Goal: Transaction & Acquisition: Book appointment/travel/reservation

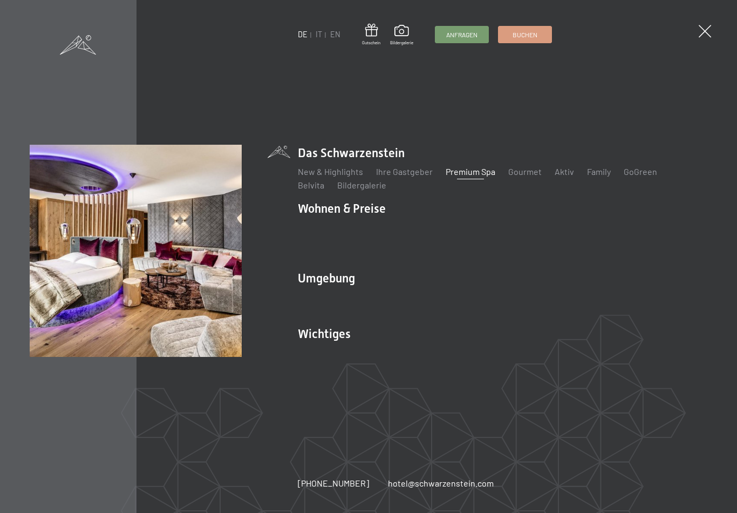
click at [421, 232] on link "Zimmer & Preise" at bounding box center [412, 227] width 63 height 10
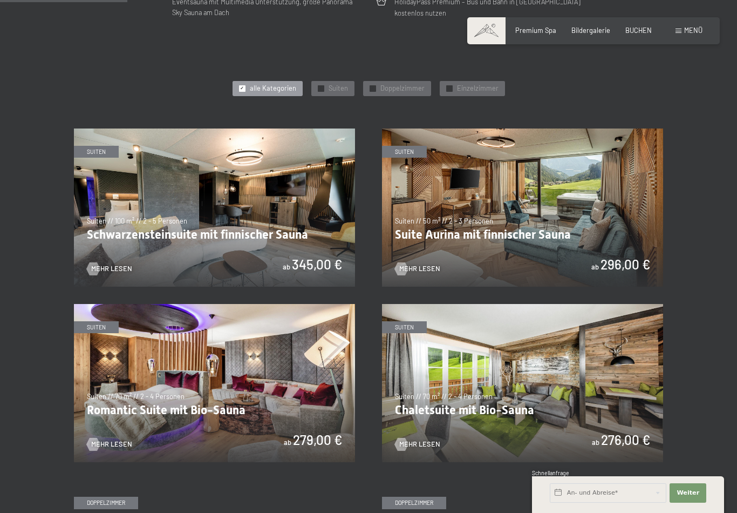
scroll to position [446, 0]
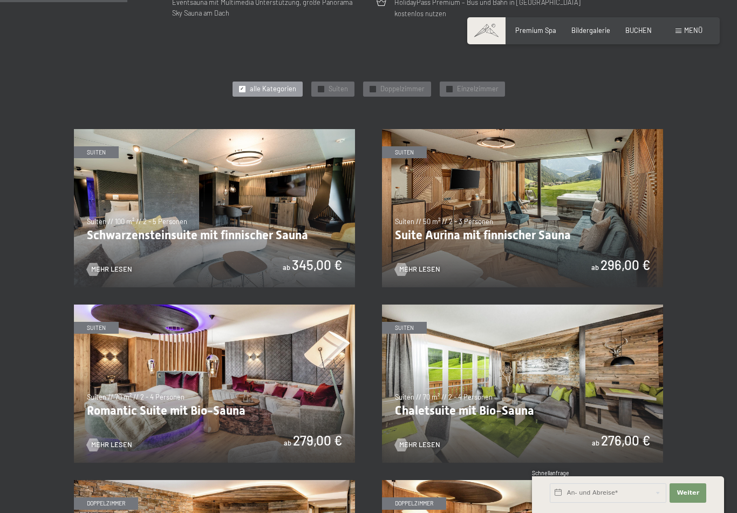
click at [278, 241] on img at bounding box center [214, 208] width 281 height 158
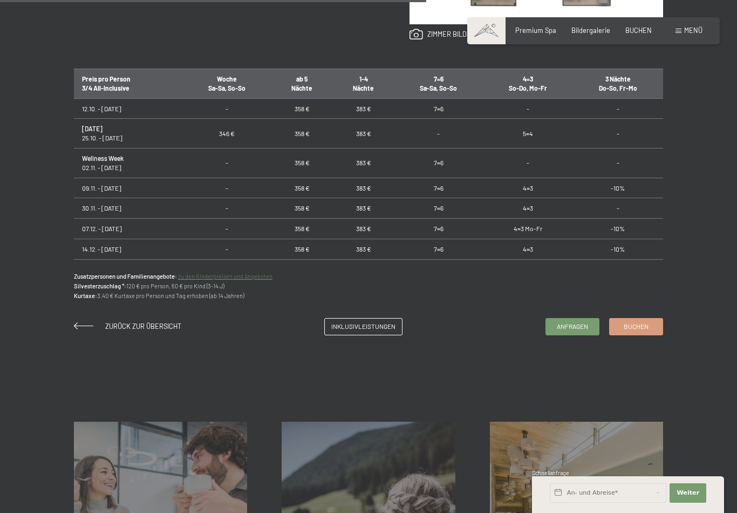
scroll to position [663, 0]
click at [650, 335] on link "Buchen" at bounding box center [636, 327] width 53 height 16
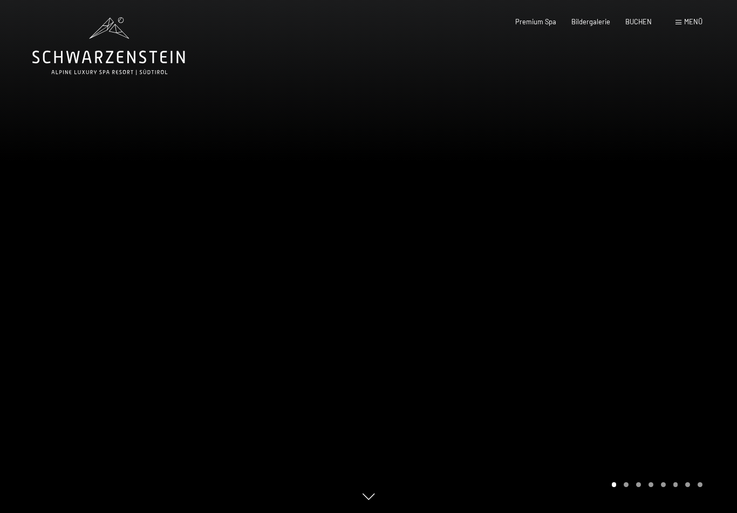
click at [683, 17] on div "Menü" at bounding box center [689, 22] width 27 height 10
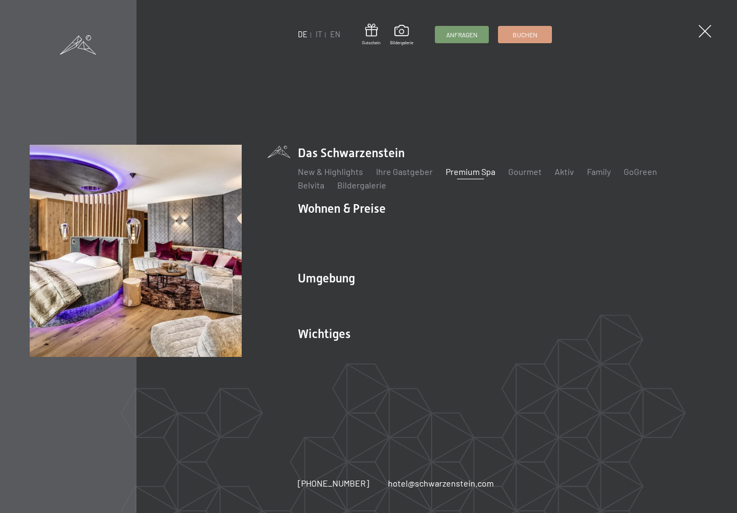
click at [407, 232] on link "Zimmer & Preise" at bounding box center [412, 227] width 63 height 10
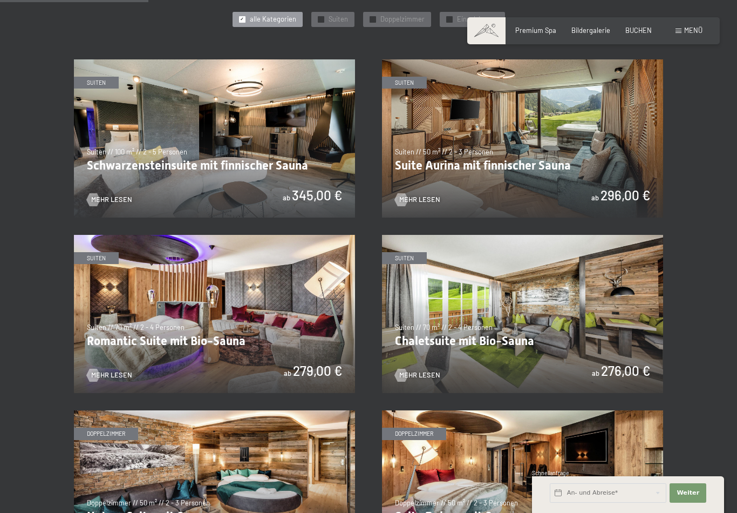
scroll to position [518, 0]
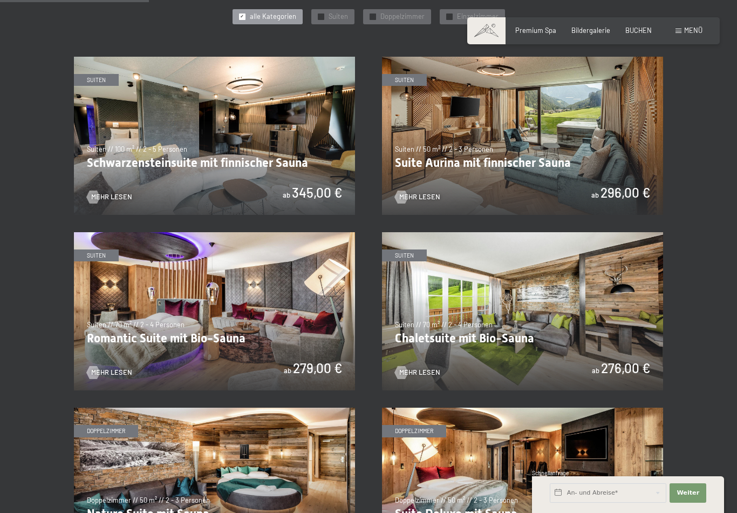
click at [563, 163] on img at bounding box center [522, 136] width 281 height 158
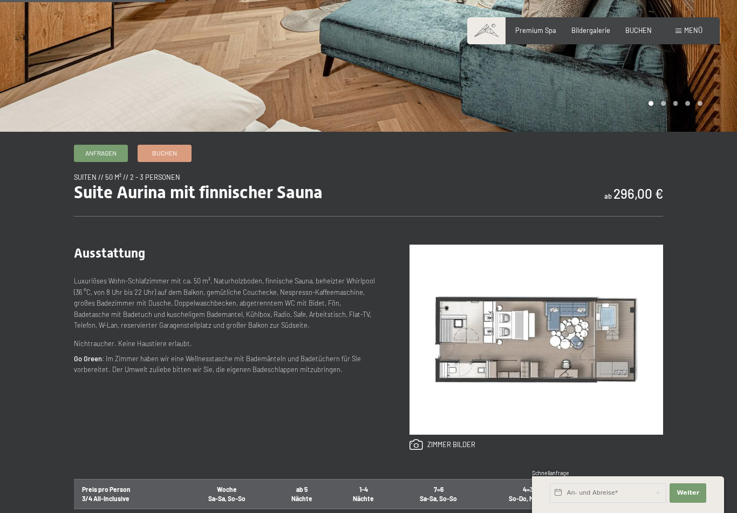
scroll to position [260, 0]
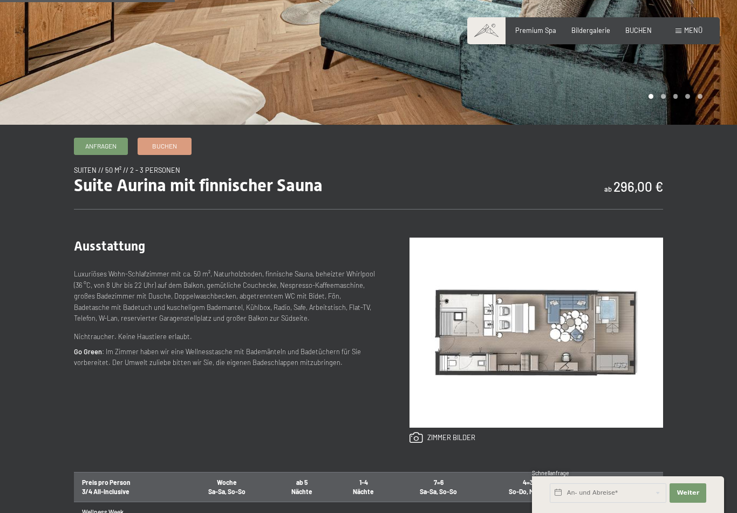
click at [145, 154] on link "Buchen" at bounding box center [164, 146] width 53 height 16
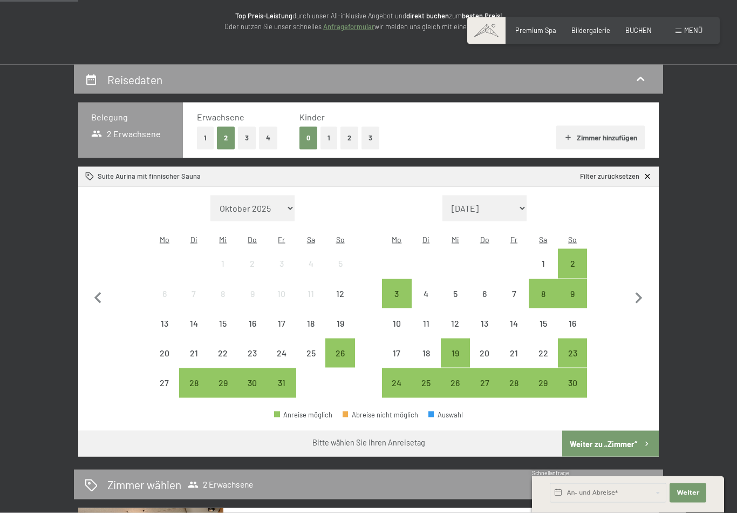
scroll to position [148, 0]
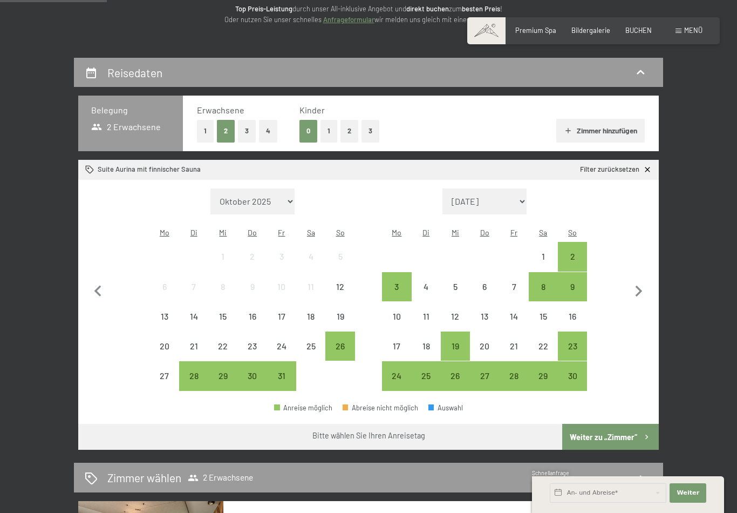
click at [194, 371] on div "28" at bounding box center [193, 384] width 27 height 27
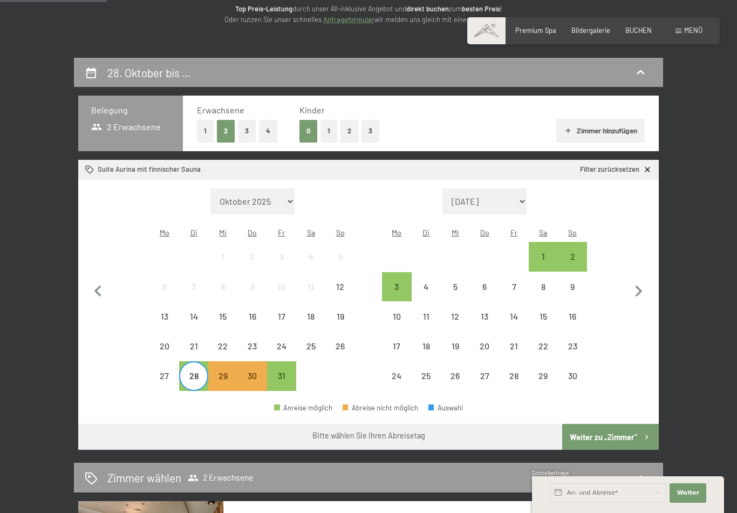
click at [257, 362] on div "30" at bounding box center [252, 375] width 27 height 27
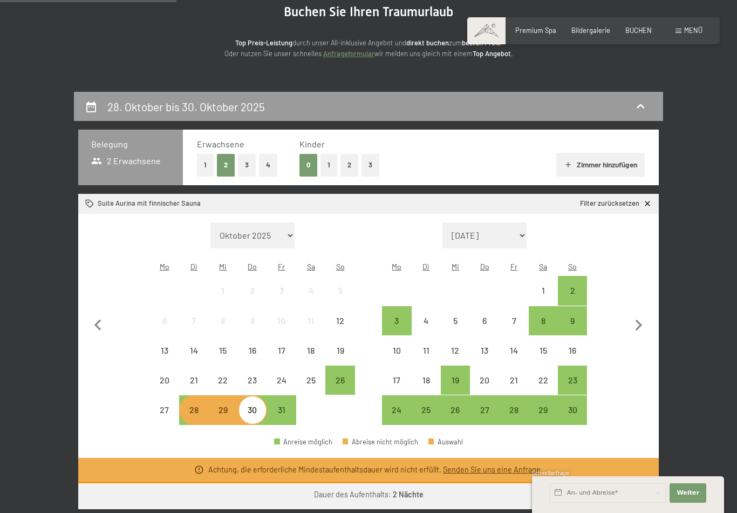
scroll to position [0, 0]
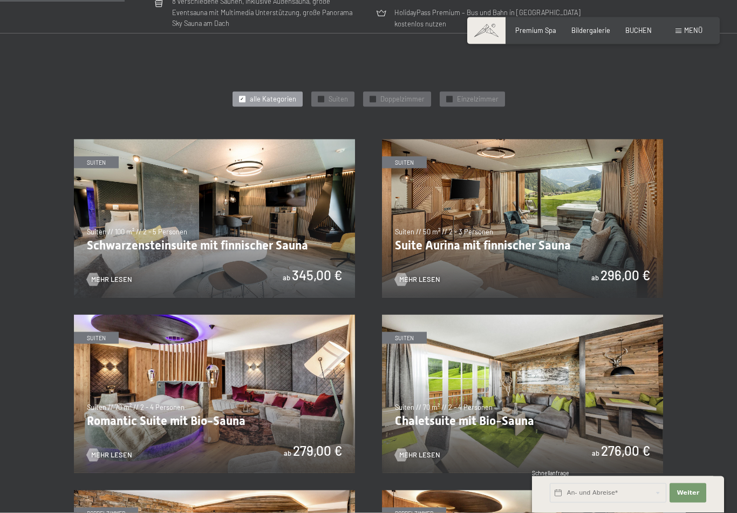
scroll to position [439, 0]
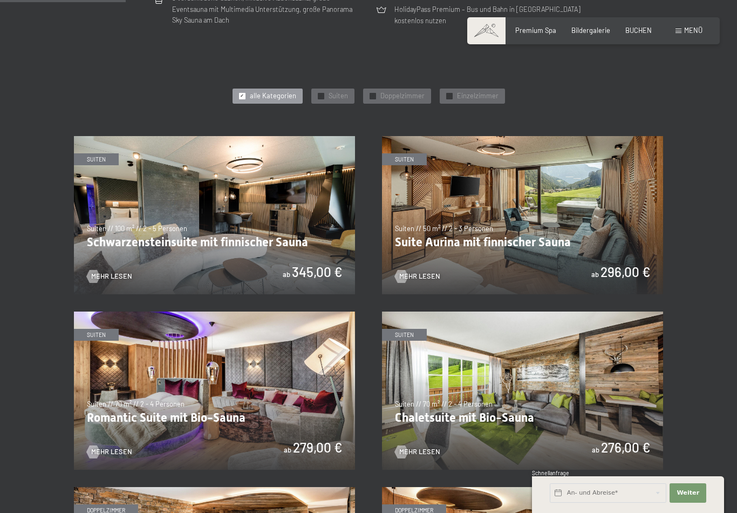
click at [510, 241] on img at bounding box center [522, 215] width 281 height 158
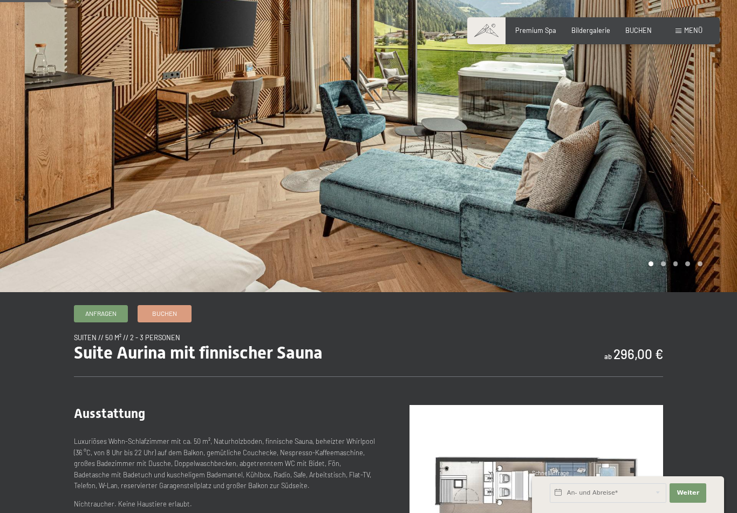
scroll to position [62, 0]
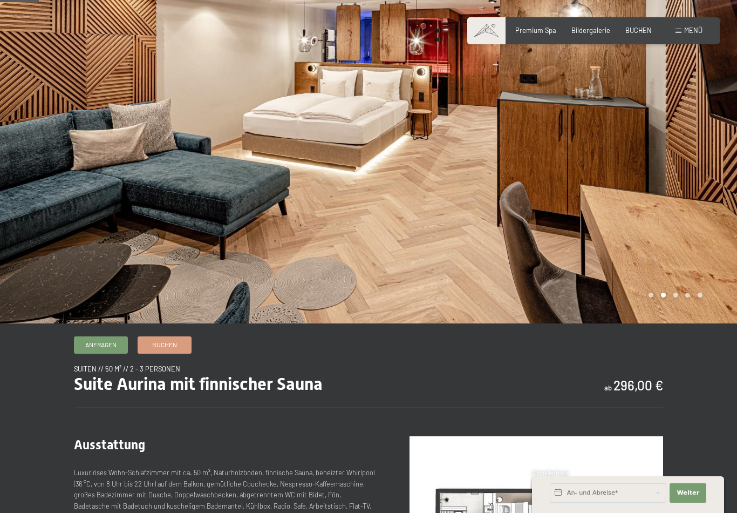
click at [160, 353] on link "Buchen" at bounding box center [164, 345] width 53 height 16
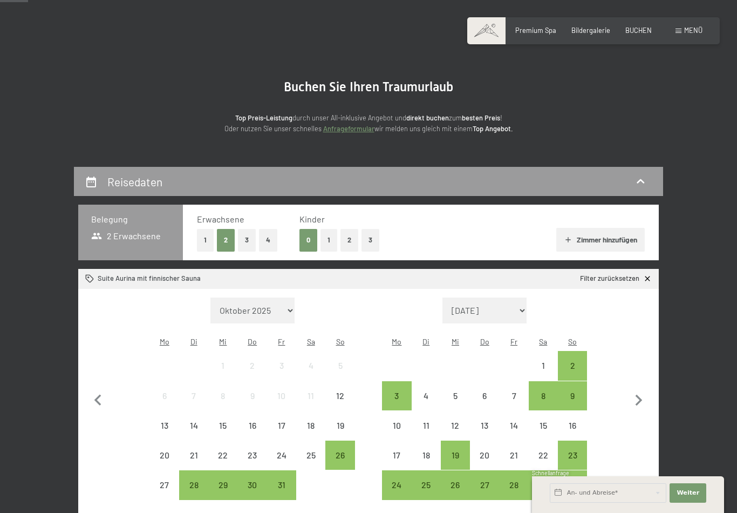
scroll to position [42, 0]
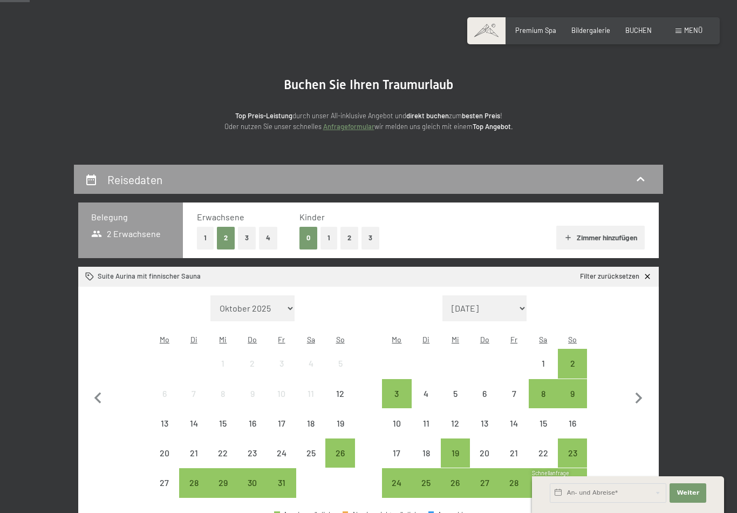
click at [192, 478] on div "28" at bounding box center [193, 491] width 27 height 27
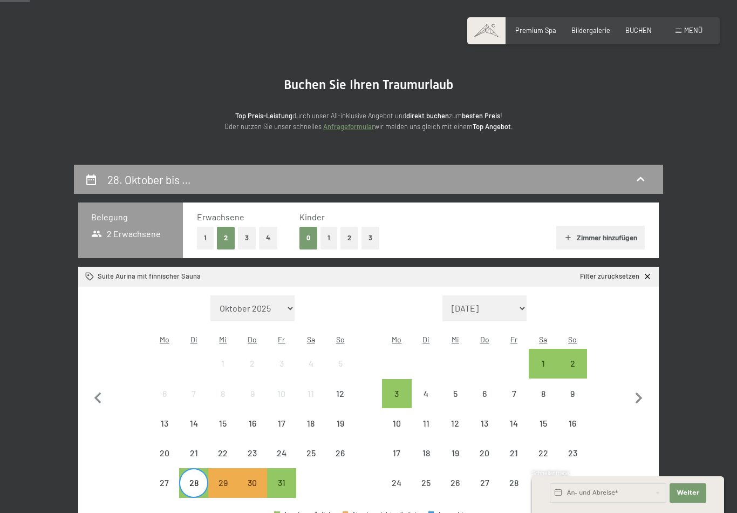
click at [259, 478] on div "30" at bounding box center [252, 491] width 27 height 27
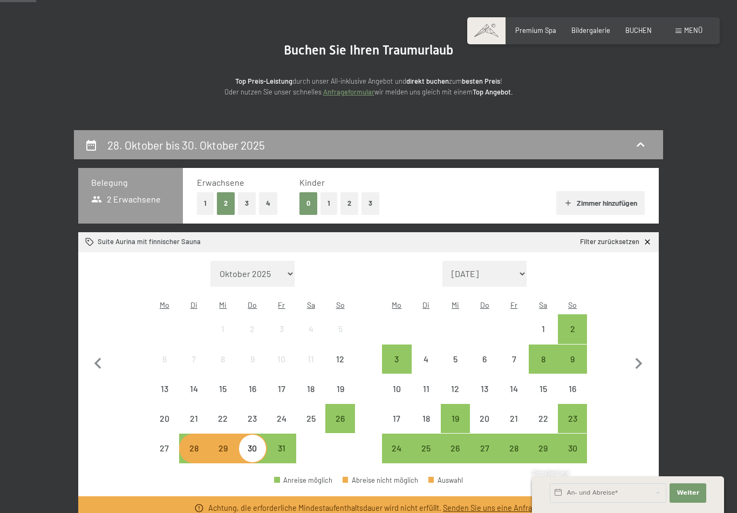
scroll to position [0, 0]
